Goal: Transaction & Acquisition: Purchase product/service

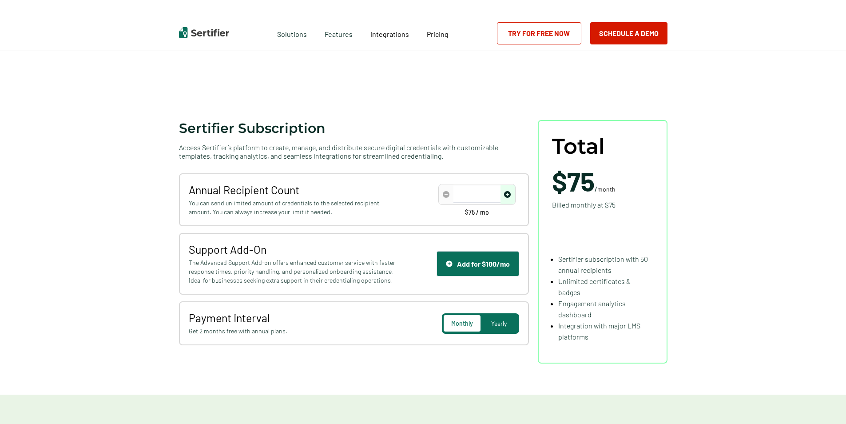
scroll to position [44, 0]
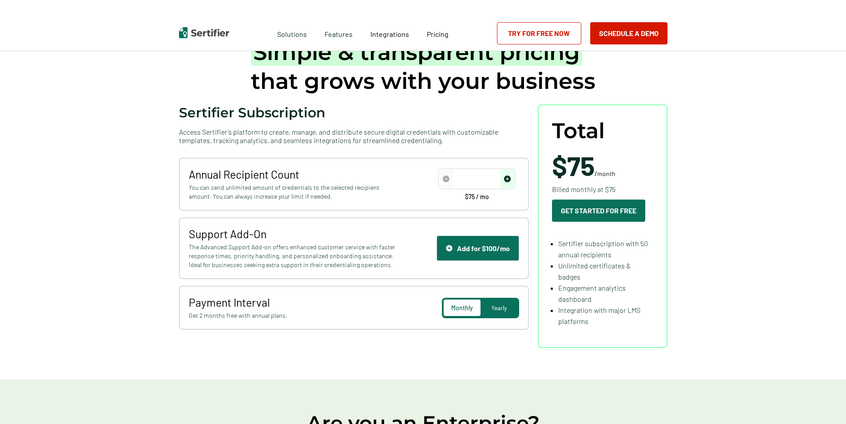
type input "50"
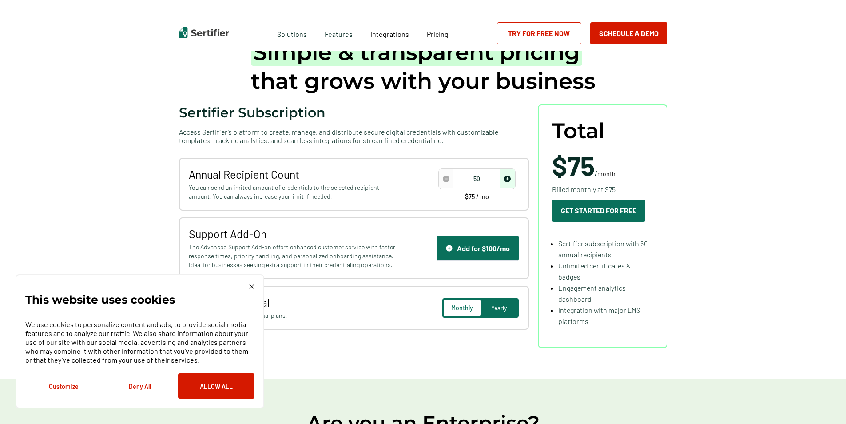
scroll to position [0, 0]
click at [502, 305] on span "Yearly" at bounding box center [499, 308] width 16 height 8
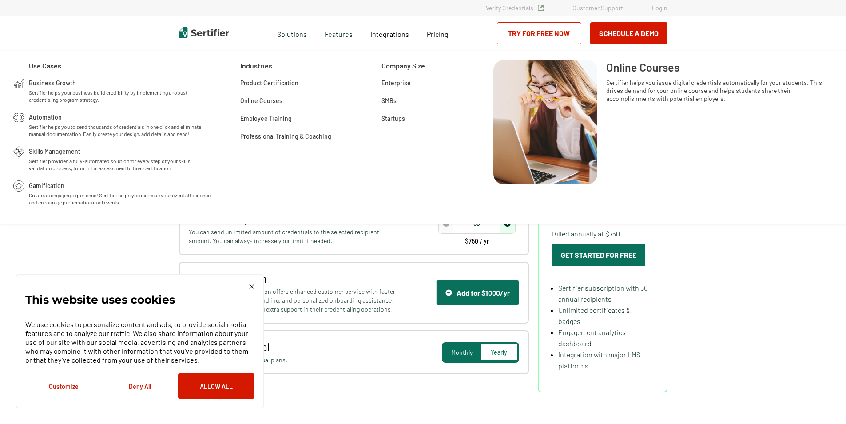
click at [259, 96] on span "Online Courses" at bounding box center [261, 100] width 42 height 9
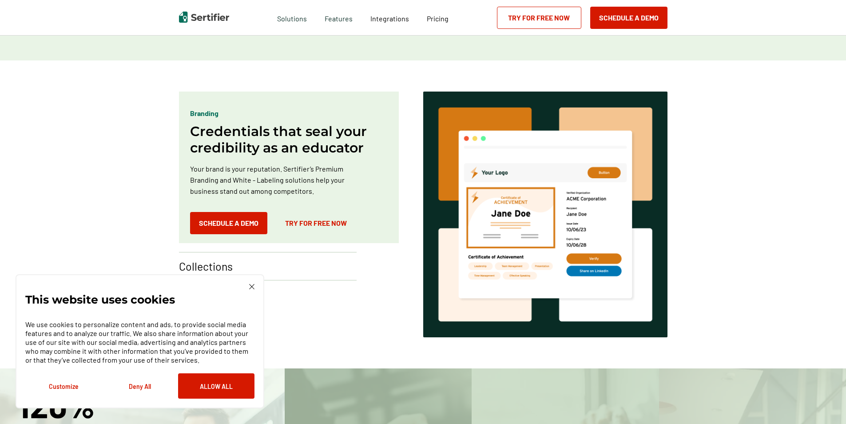
scroll to position [489, 0]
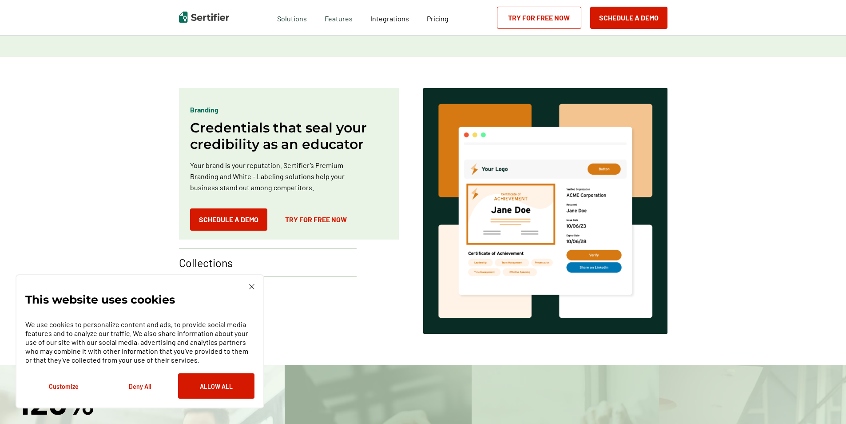
click at [243, 377] on button "Allow All" at bounding box center [216, 385] width 76 height 25
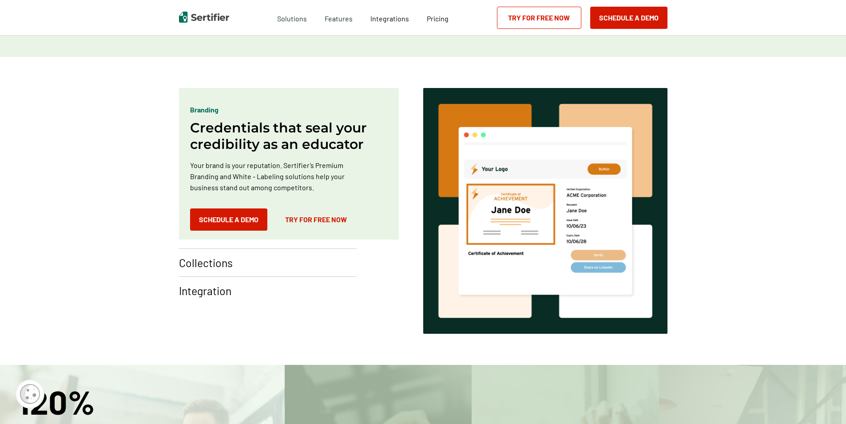
scroll to position [533, 0]
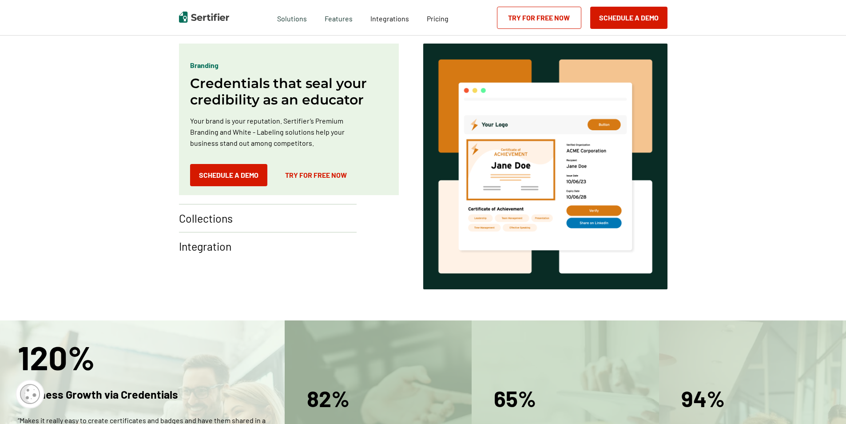
click at [223, 215] on p "Collections" at bounding box center [206, 218] width 54 height 14
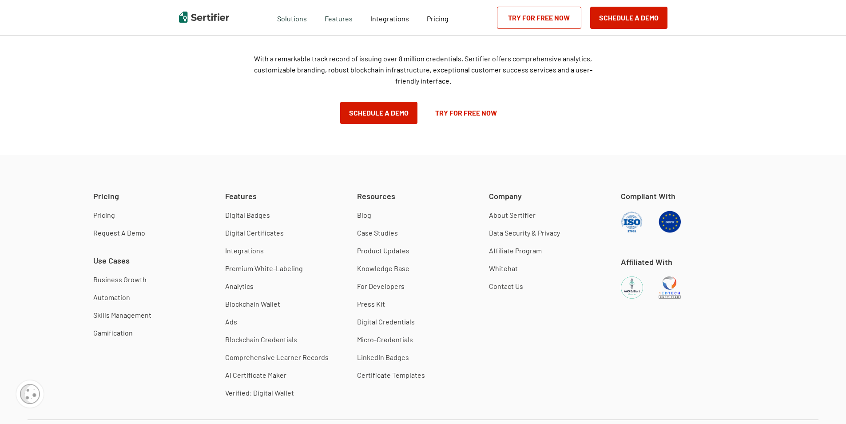
scroll to position [1511, 0]
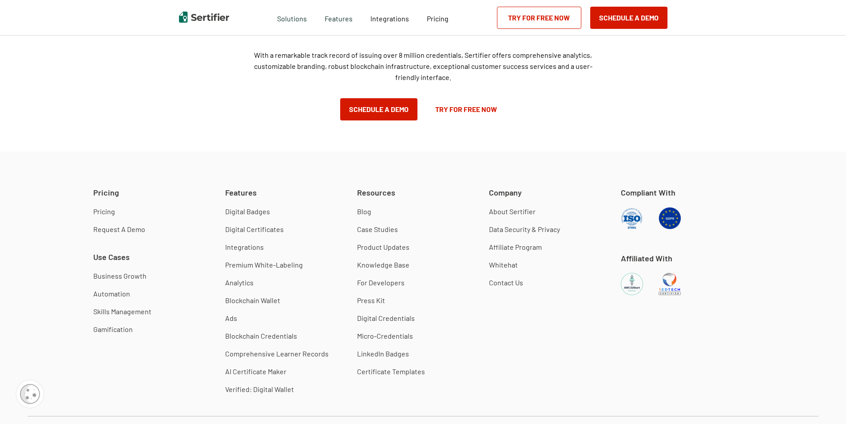
drag, startPoint x: 108, startPoint y: 213, endPoint x: 126, endPoint y: 206, distance: 18.7
click at [108, 213] on link "Pricing" at bounding box center [104, 211] width 22 height 9
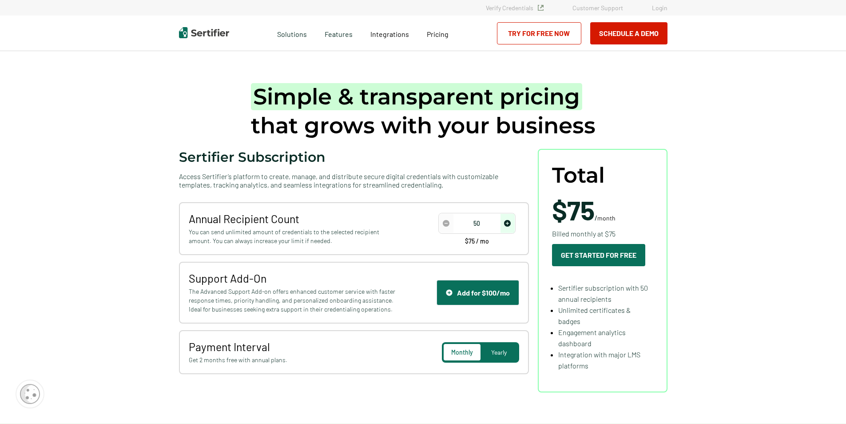
scroll to position [44, 0]
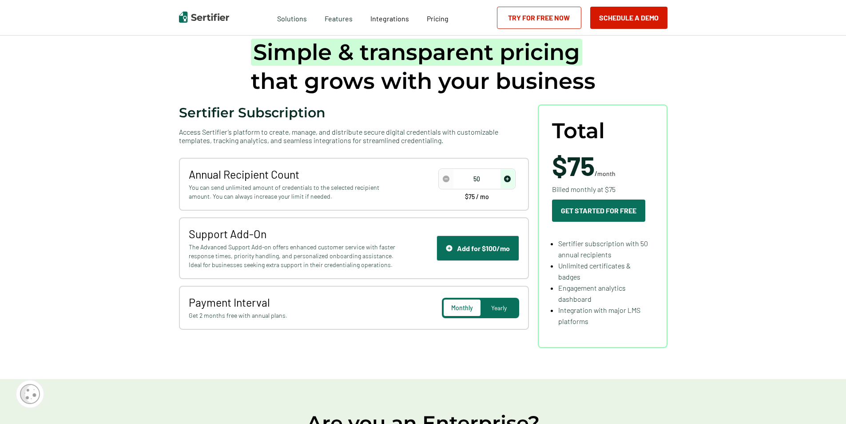
click at [507, 307] on span "Yearly" at bounding box center [499, 308] width 16 height 8
click at [510, 179] on img "increase number" at bounding box center [507, 178] width 7 height 7
click at [484, 177] on input "100" at bounding box center [477, 178] width 76 height 13
click at [508, 178] on img "increase number" at bounding box center [507, 178] width 7 height 7
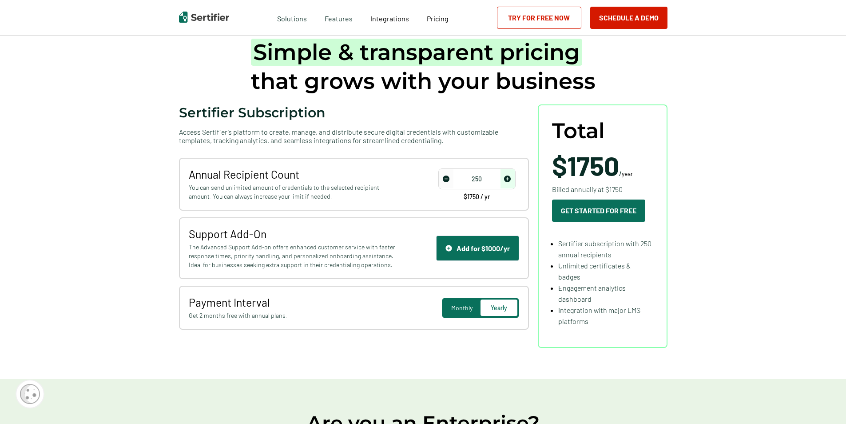
click at [508, 178] on img "increase number" at bounding box center [507, 178] width 7 height 7
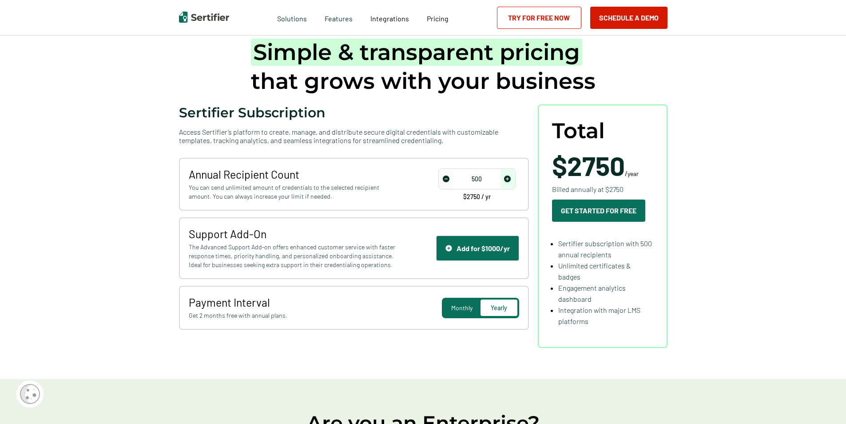
click at [508, 178] on img "increase number" at bounding box center [507, 178] width 7 height 7
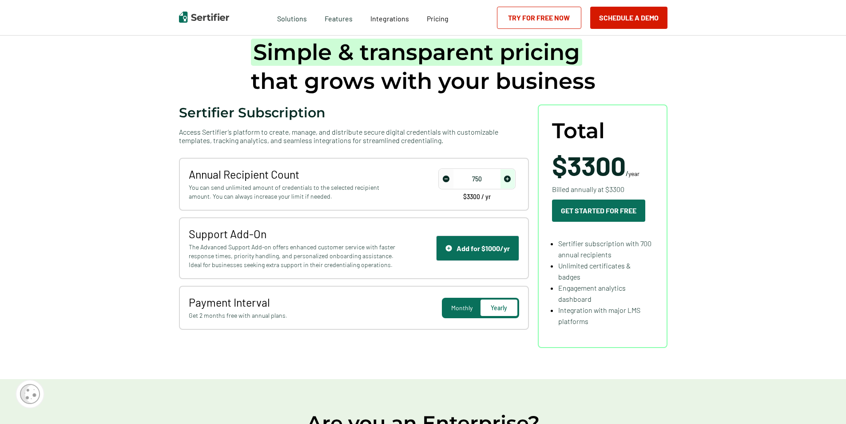
click at [508, 178] on img "increase number" at bounding box center [507, 178] width 7 height 7
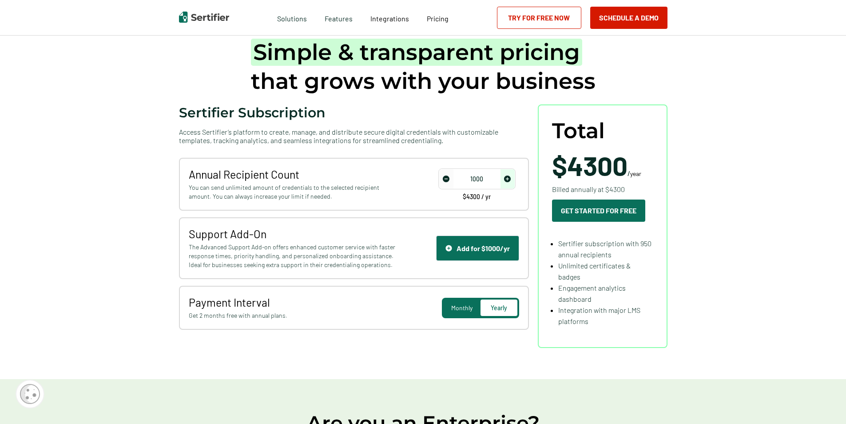
click at [508, 178] on img "increase number" at bounding box center [507, 178] width 7 height 7
click at [509, 179] on img "increase number" at bounding box center [507, 178] width 7 height 7
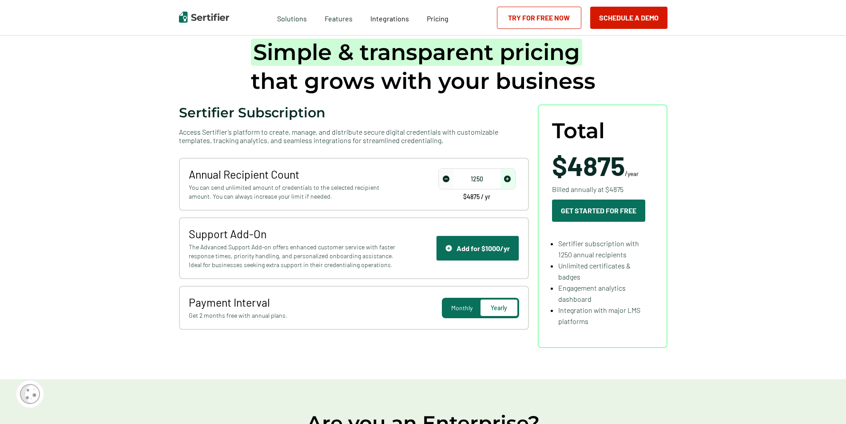
click at [509, 179] on img "increase number" at bounding box center [507, 178] width 7 height 7
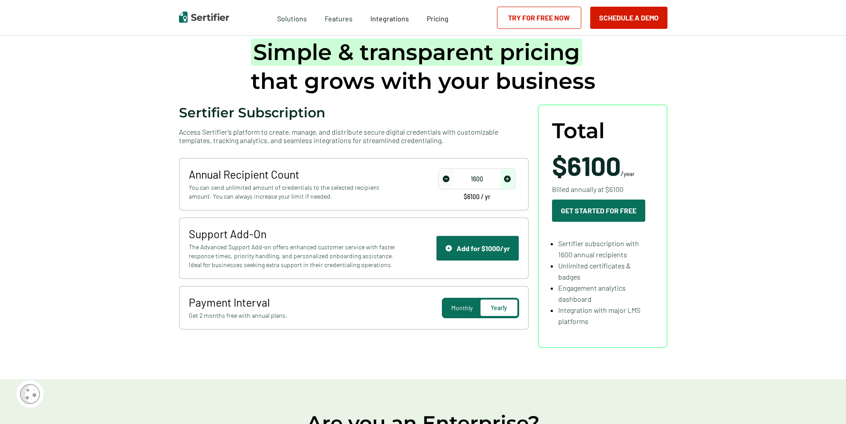
click at [509, 179] on img "increase number" at bounding box center [507, 178] width 7 height 7
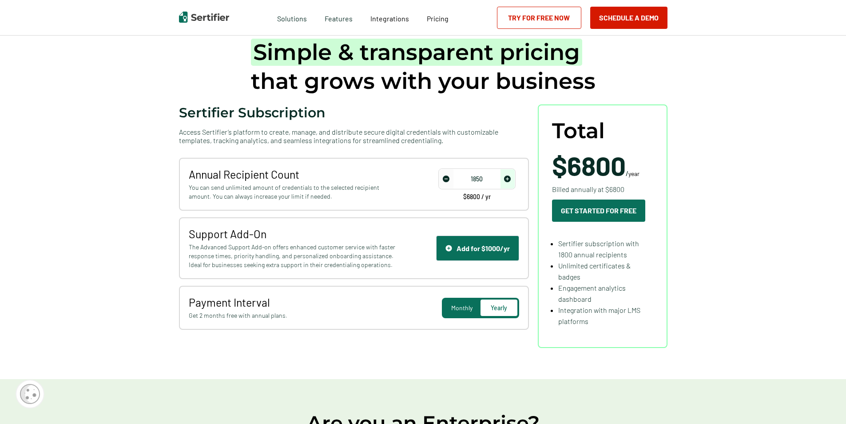
click at [509, 179] on img "increase number" at bounding box center [507, 178] width 7 height 7
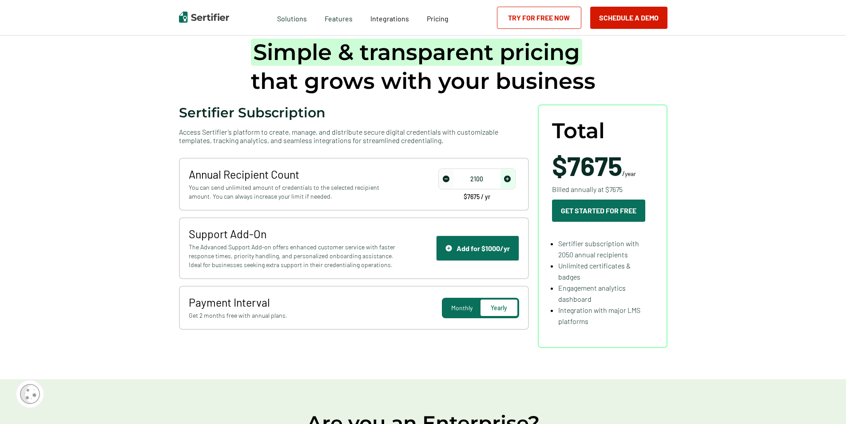
click at [509, 179] on img "increase number" at bounding box center [507, 178] width 7 height 7
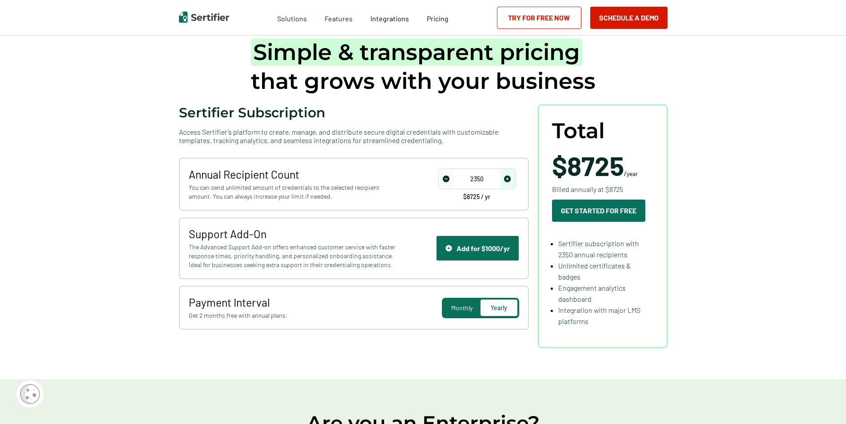
click at [509, 179] on img "increase number" at bounding box center [507, 178] width 7 height 7
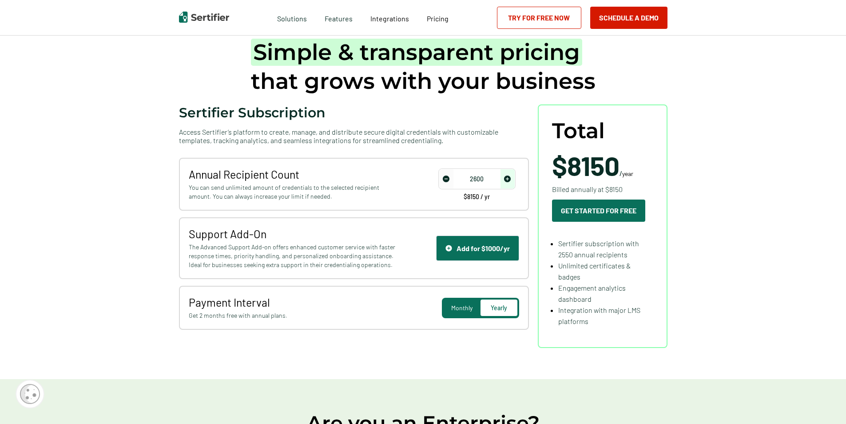
click at [509, 179] on img "increase number" at bounding box center [507, 178] width 7 height 7
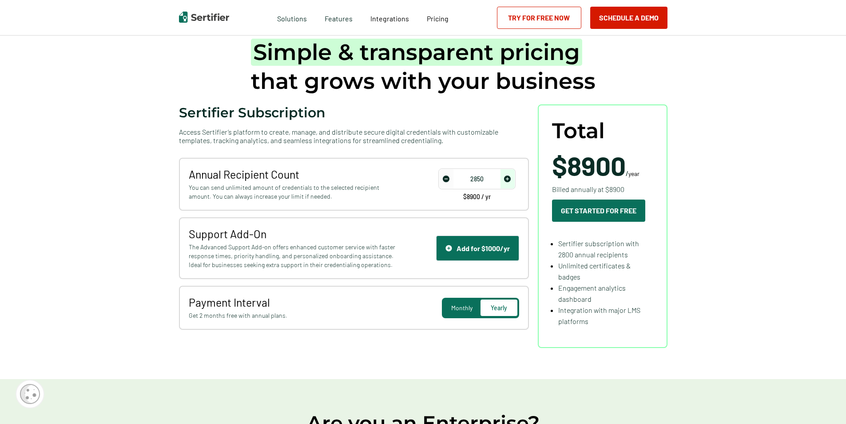
click at [509, 179] on img "increase number" at bounding box center [507, 178] width 7 height 7
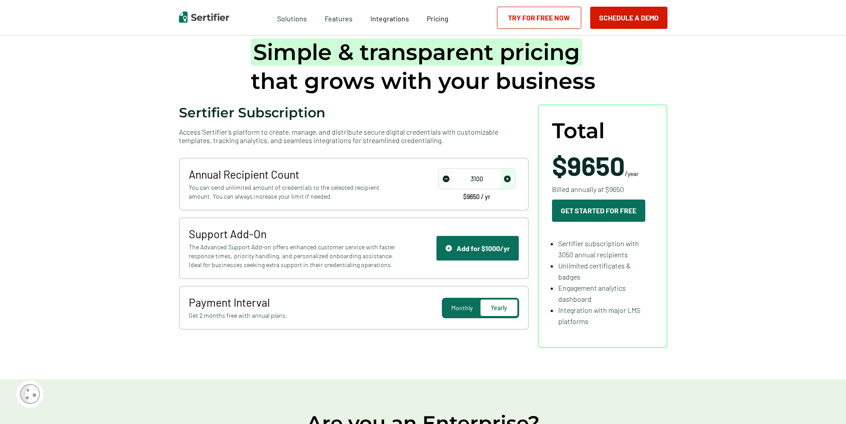
click at [509, 179] on img "increase number" at bounding box center [507, 178] width 7 height 7
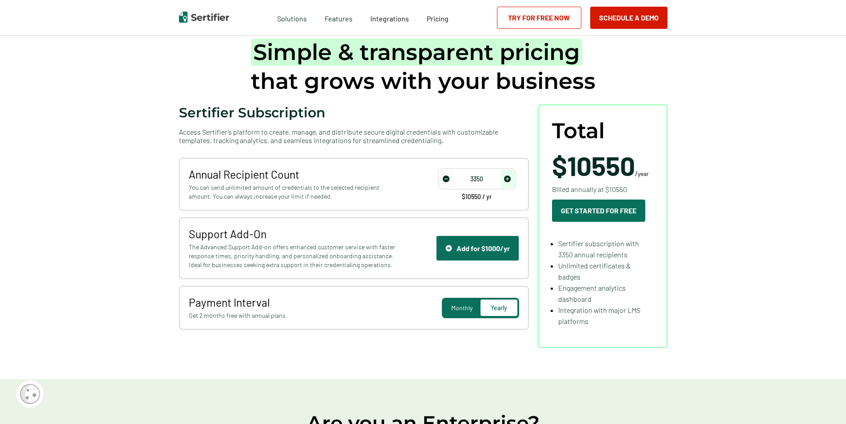
click at [509, 179] on img "increase number" at bounding box center [507, 178] width 7 height 7
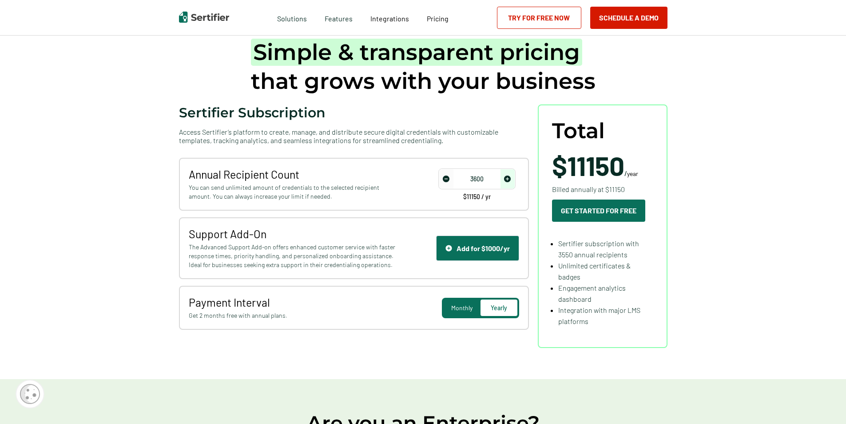
click at [509, 179] on img "increase number" at bounding box center [507, 178] width 7 height 7
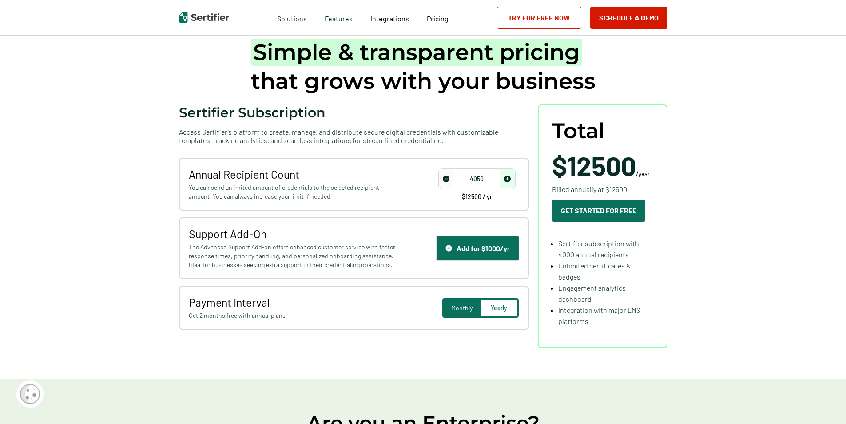
click at [509, 179] on img "increase number" at bounding box center [507, 178] width 7 height 7
click at [508, 178] on img "increase number" at bounding box center [507, 178] width 7 height 7
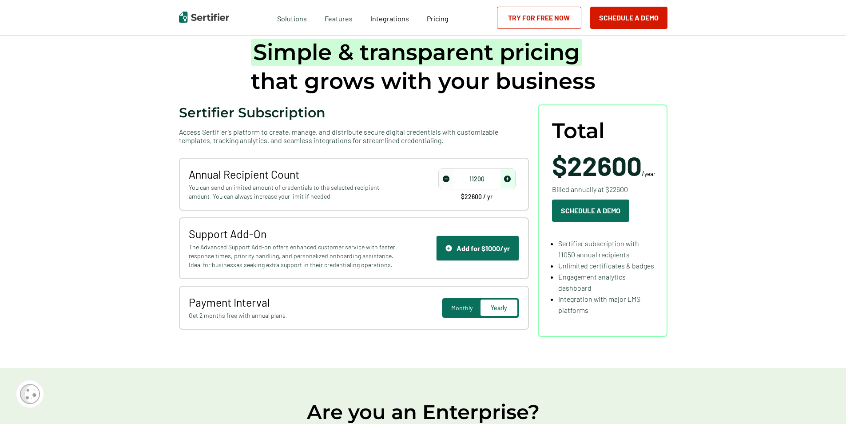
click at [506, 176] on img "increase number" at bounding box center [507, 178] width 7 height 7
type input "11250"
click at [510, 175] on img "increase number" at bounding box center [507, 178] width 7 height 7
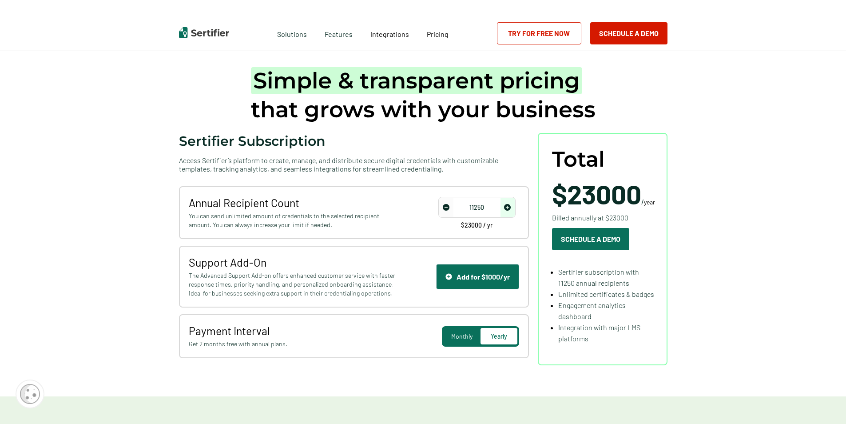
scroll to position [0, 0]
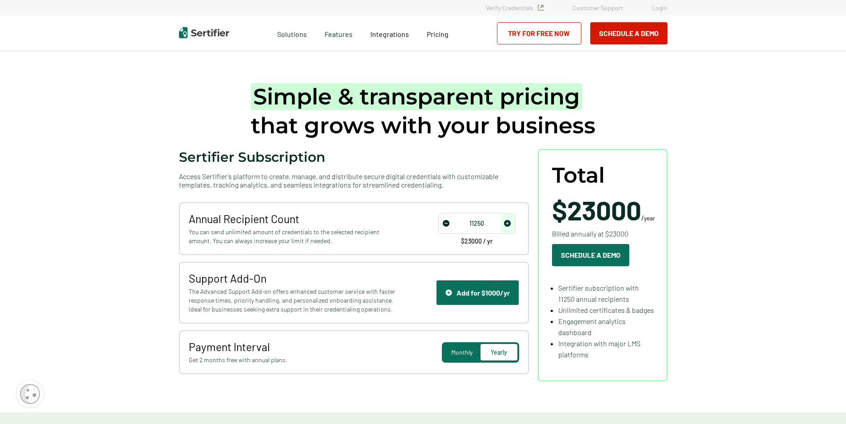
scroll to position [1559, 0]
